Goal: Task Accomplishment & Management: Complete application form

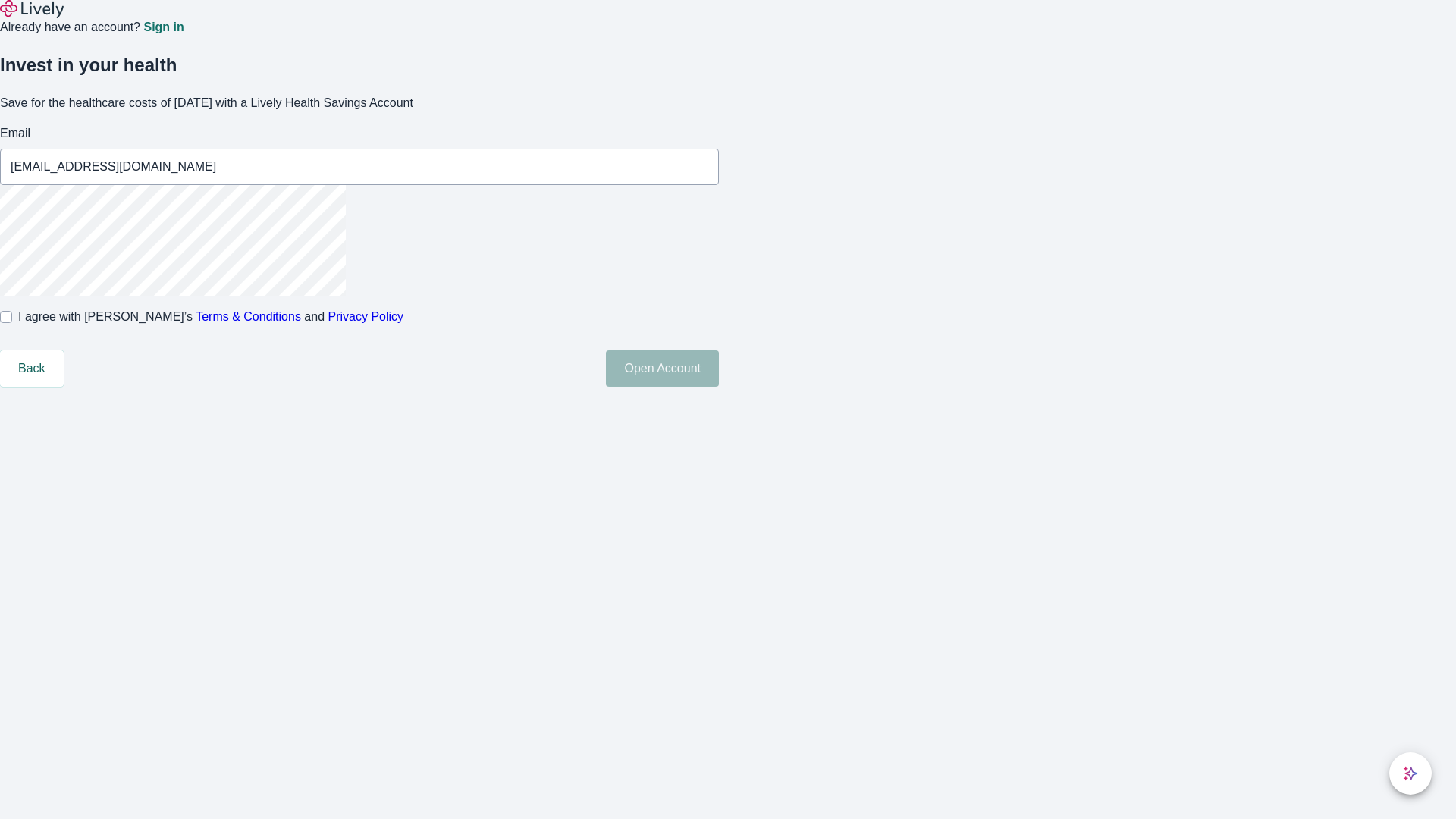
click at [12, 323] on input "I agree with Lively’s Terms & Conditions and Privacy Policy" at bounding box center [6, 316] width 12 height 12
checkbox input "true"
click at [719, 387] on button "Open Account" at bounding box center [661, 369] width 113 height 36
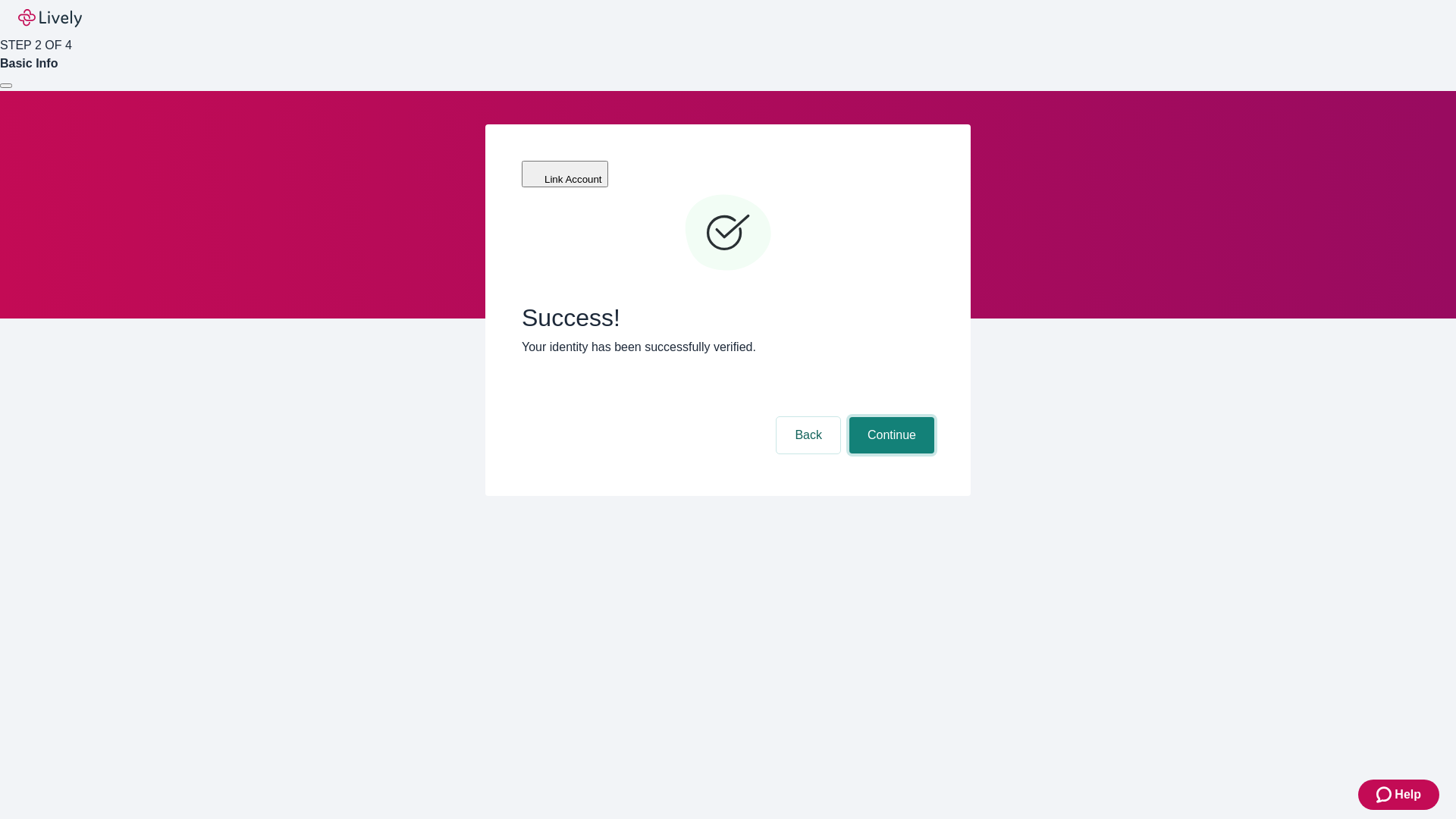
click at [889, 417] on button "Continue" at bounding box center [891, 435] width 85 height 36
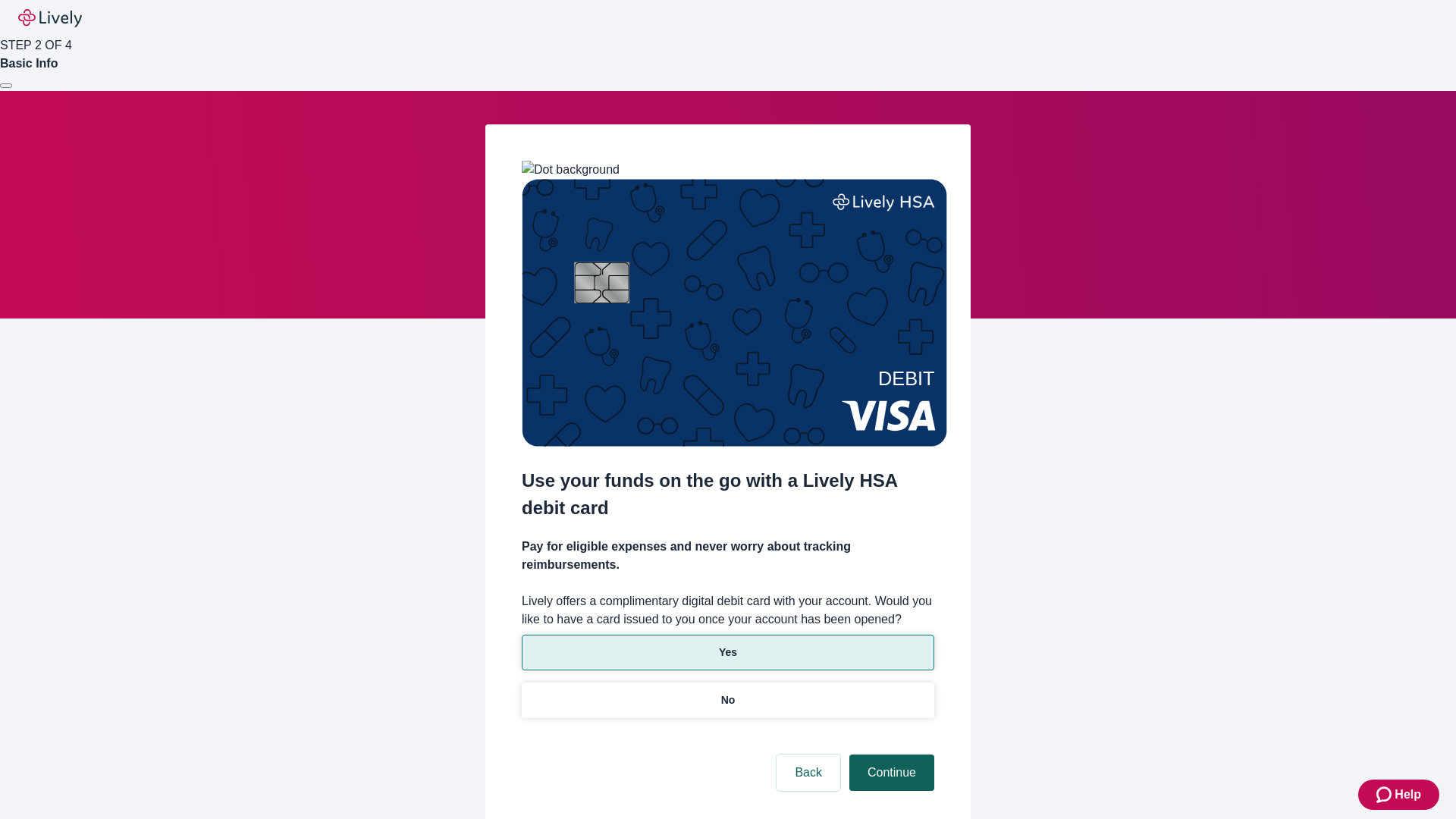
click at [889, 755] on button "Continue" at bounding box center [891, 772] width 85 height 36
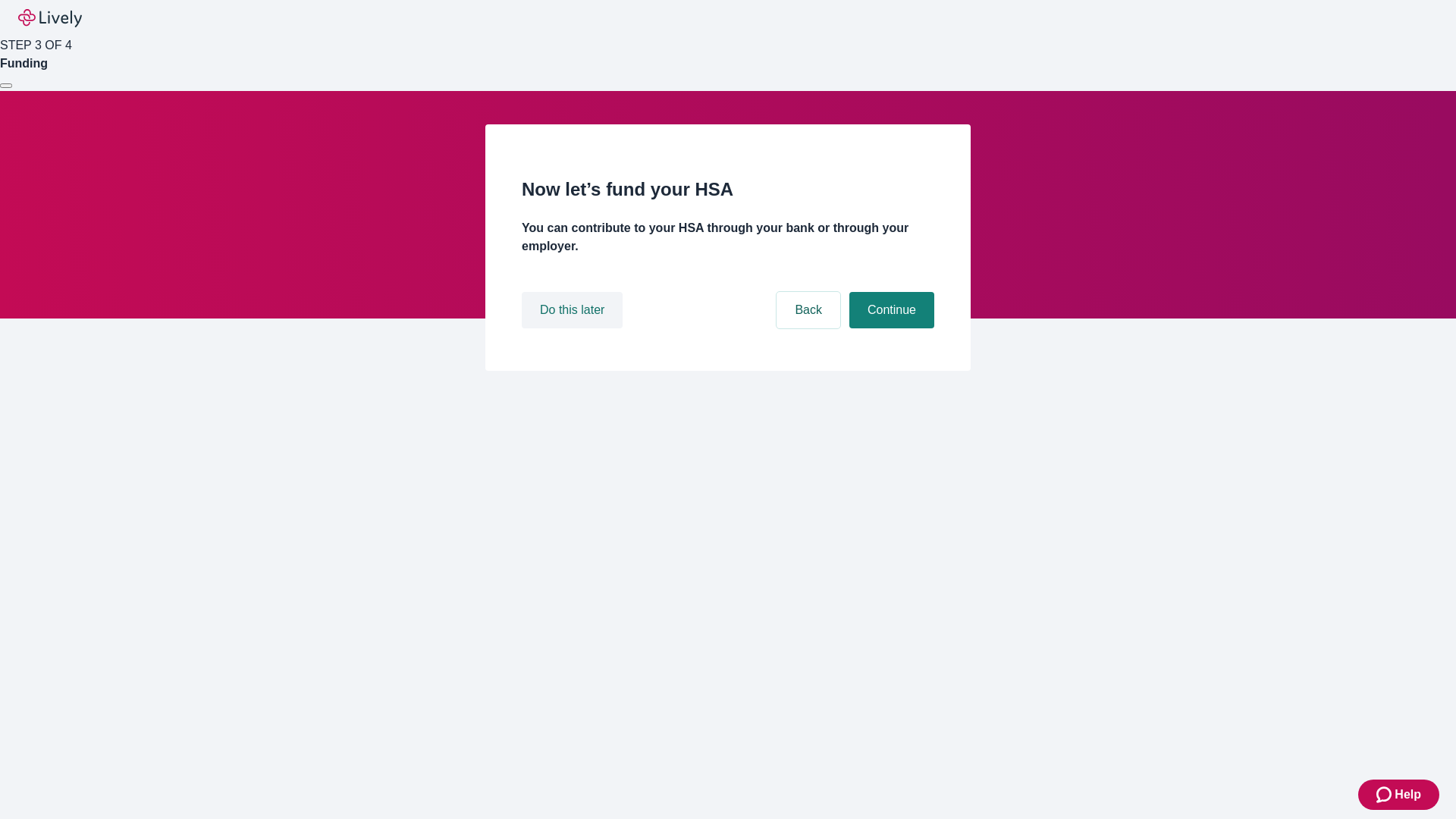
click at [574, 329] on button "Do this later" at bounding box center [572, 310] width 100 height 36
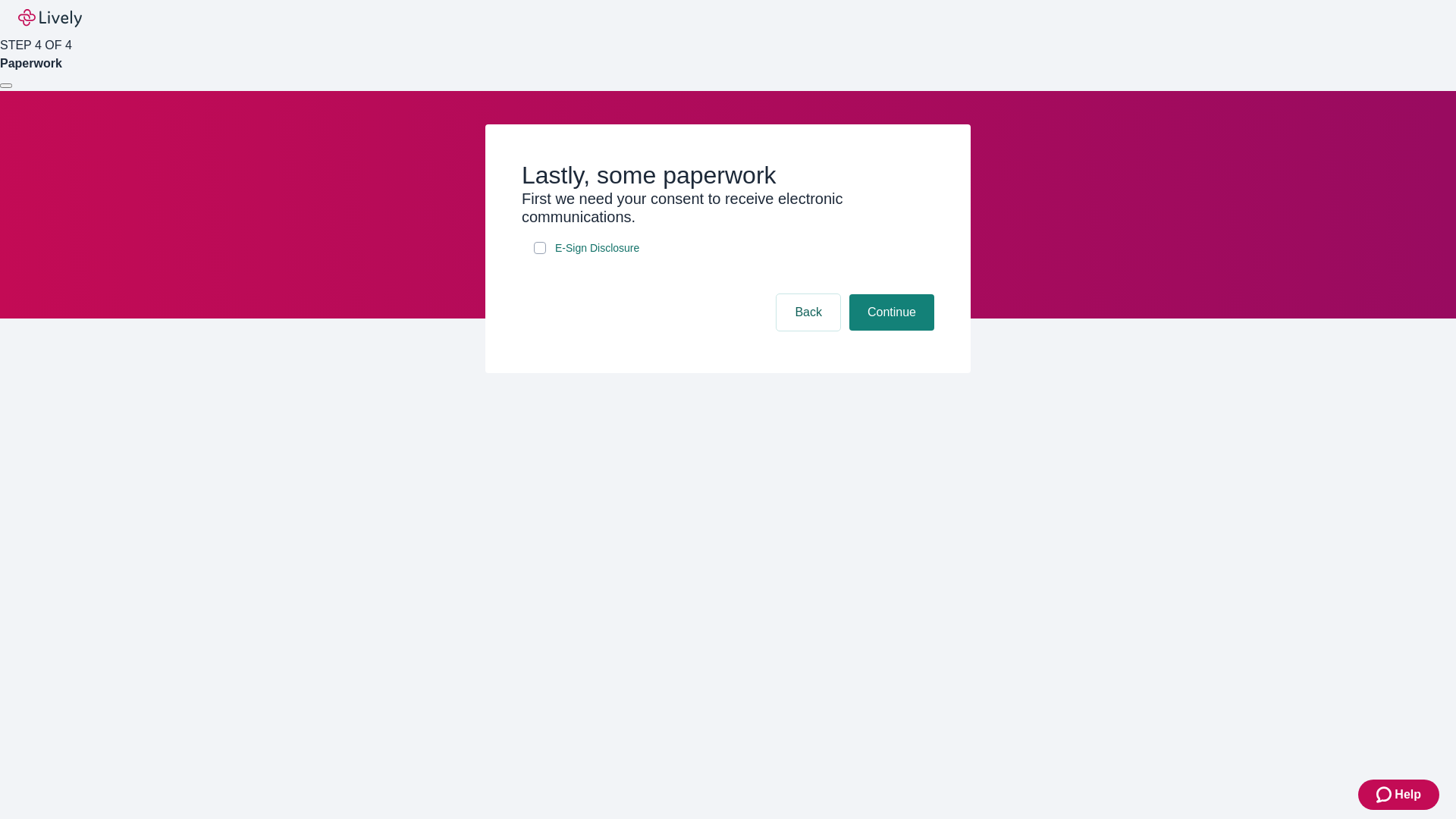
click at [540, 254] on input "E-Sign Disclosure" at bounding box center [540, 248] width 12 height 12
checkbox input "true"
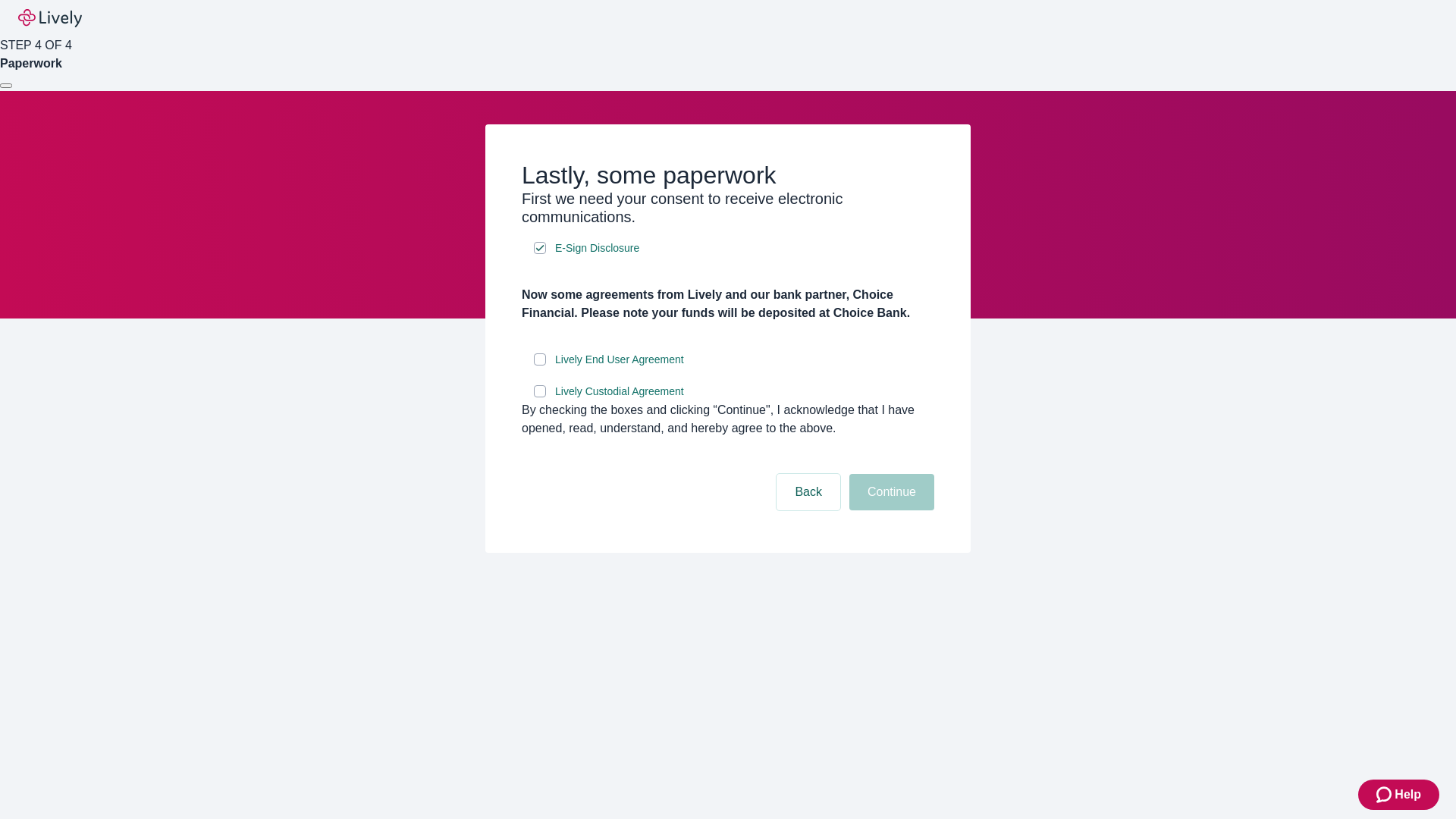
click at [540, 366] on input "Lively End User Agreement" at bounding box center [540, 359] width 12 height 12
checkbox input "true"
click at [540, 397] on input "Lively Custodial Agreement" at bounding box center [540, 391] width 12 height 12
checkbox input "true"
click at [889, 511] on button "Continue" at bounding box center [891, 491] width 85 height 36
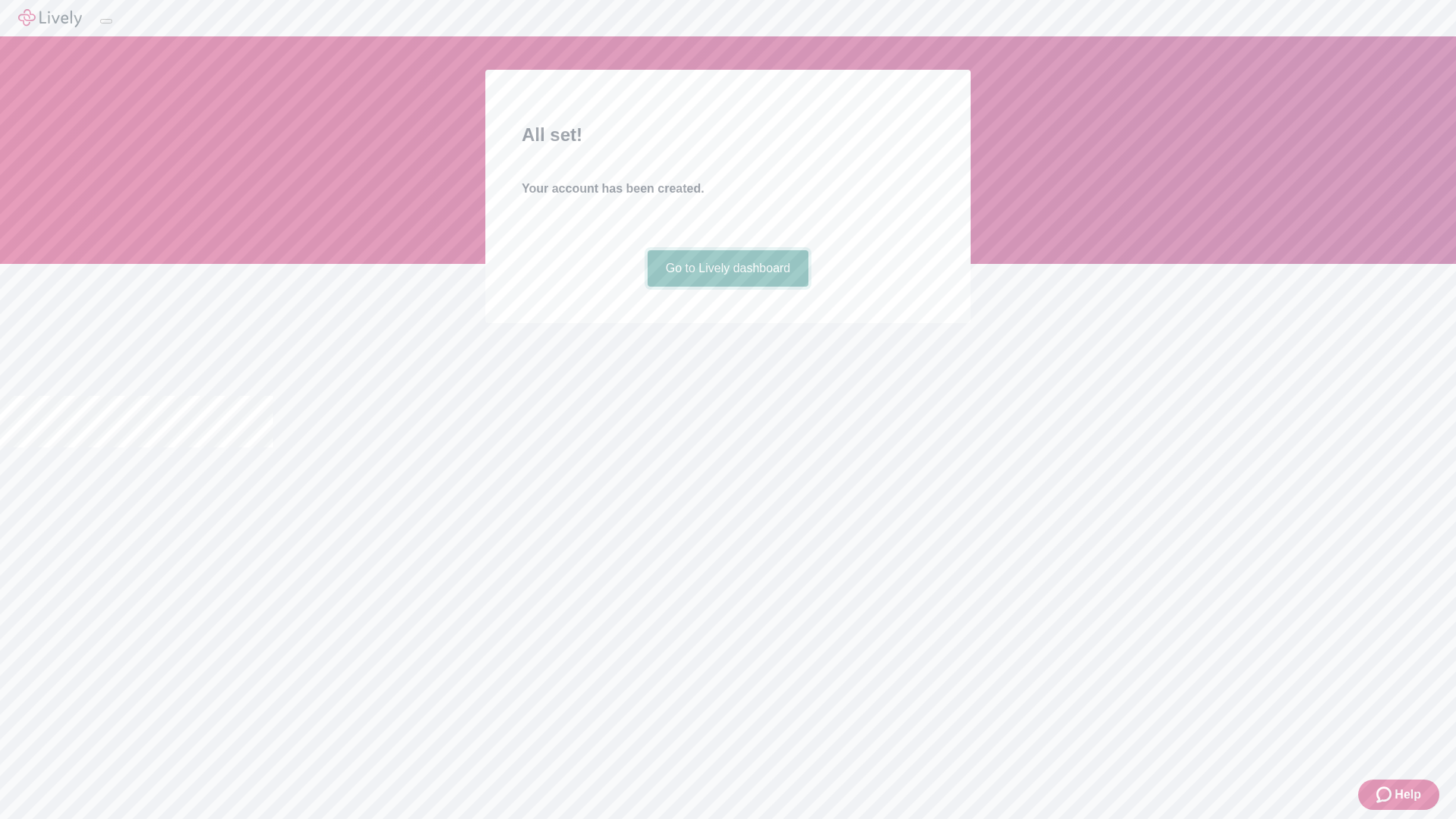
click at [728, 287] on link "Go to Lively dashboard" at bounding box center [728, 268] width 162 height 36
